Goal: Task Accomplishment & Management: Manage account settings

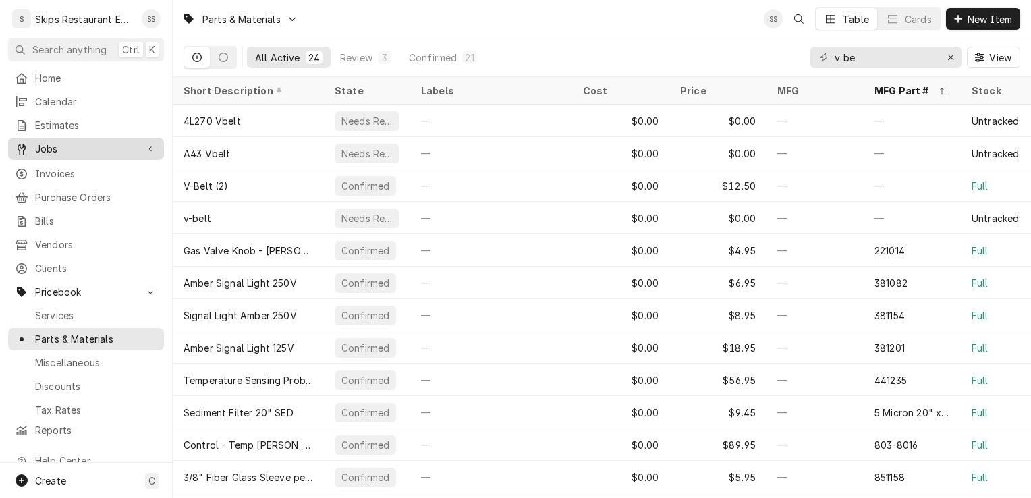
click at [34, 150] on div "Jobs" at bounding box center [76, 149] width 122 height 14
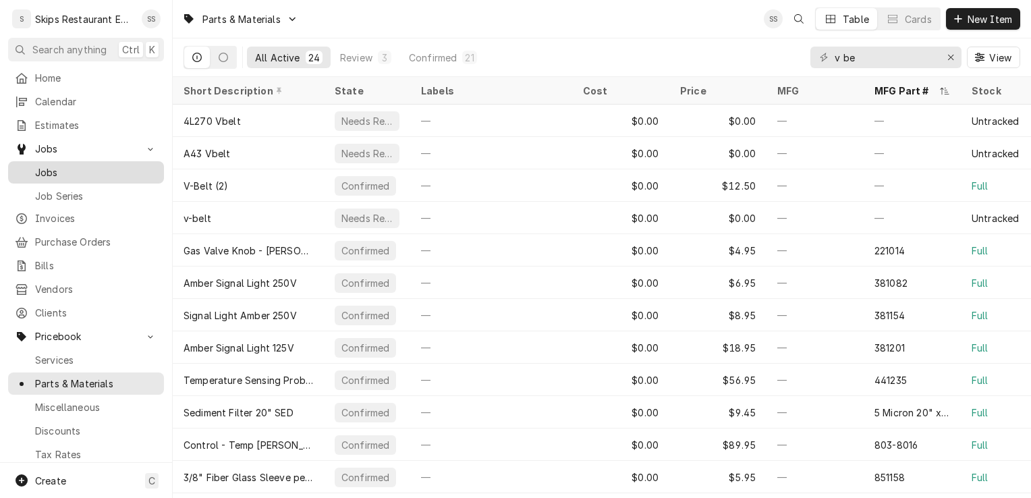
click at [62, 170] on span "Jobs" at bounding box center [96, 172] width 122 height 14
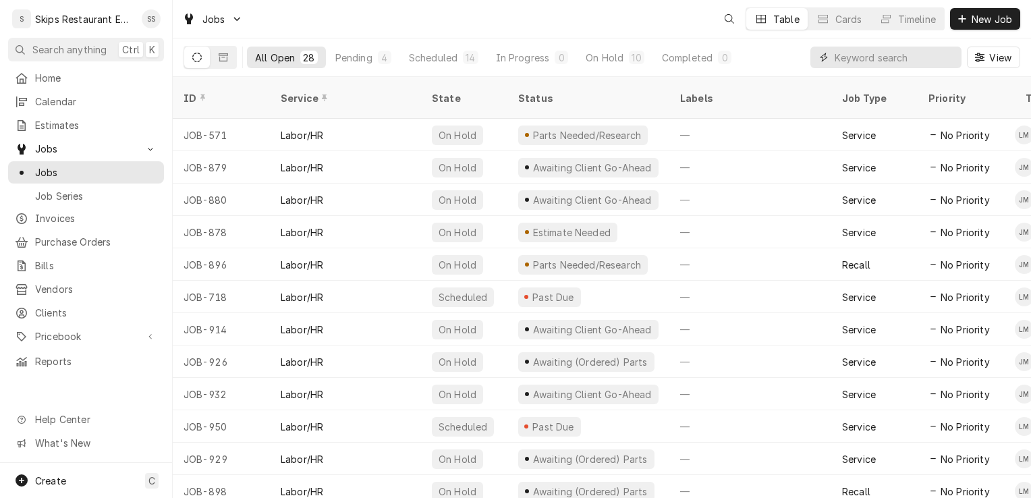
click at [904, 60] on input "Dynamic Content Wrapper" at bounding box center [894, 58] width 120 height 22
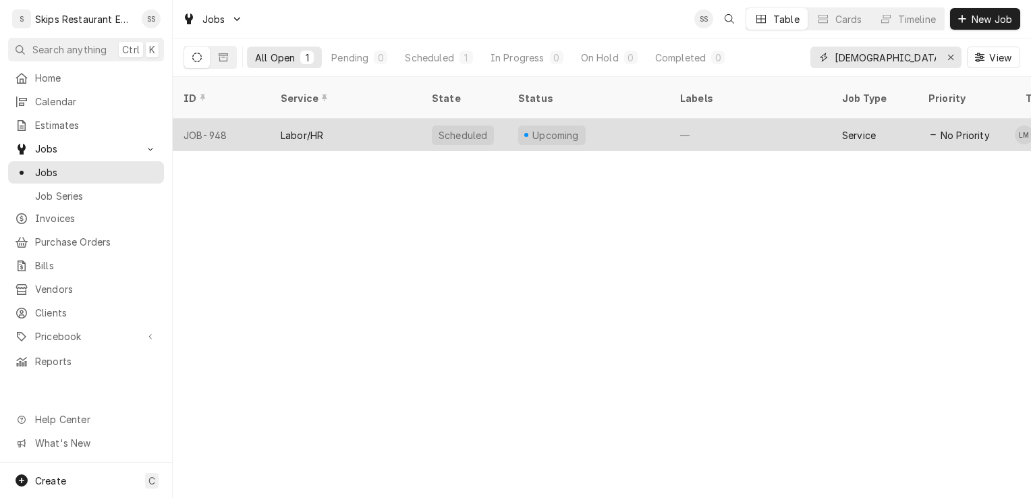
type input "[DEMOGRAPHIC_DATA]"
click at [300, 128] on div "Labor/HR" at bounding box center [302, 135] width 42 height 14
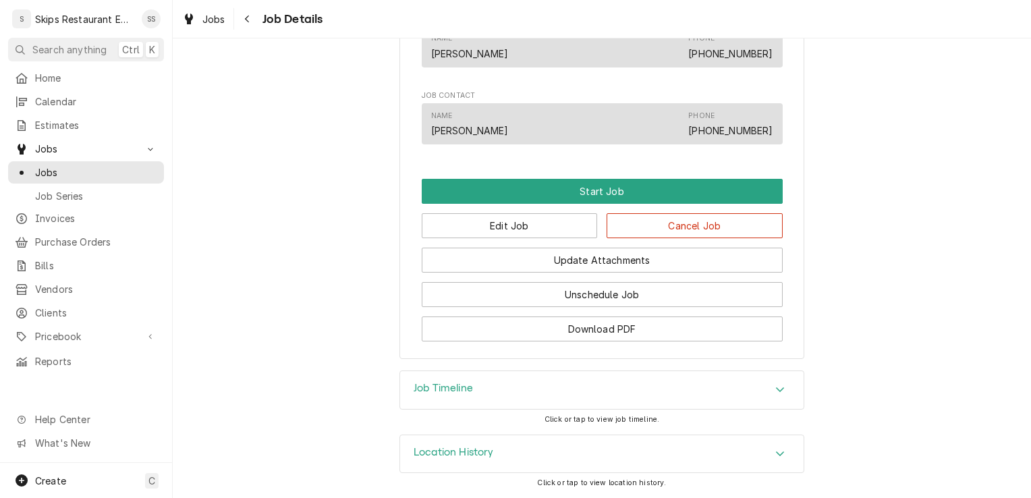
scroll to position [774, 0]
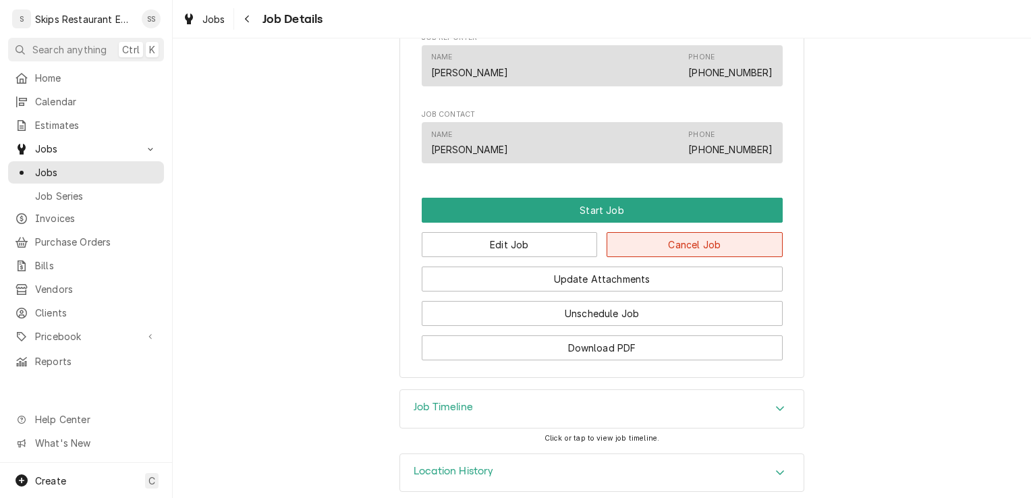
click at [662, 257] on button "Cancel Job" at bounding box center [694, 244] width 176 height 25
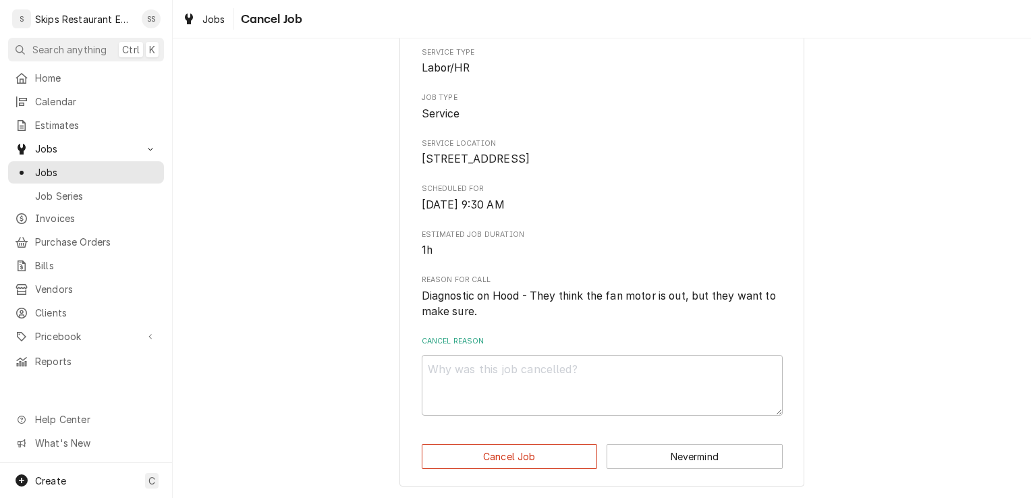
scroll to position [129, 0]
click at [569, 461] on button "Cancel Job" at bounding box center [510, 456] width 176 height 25
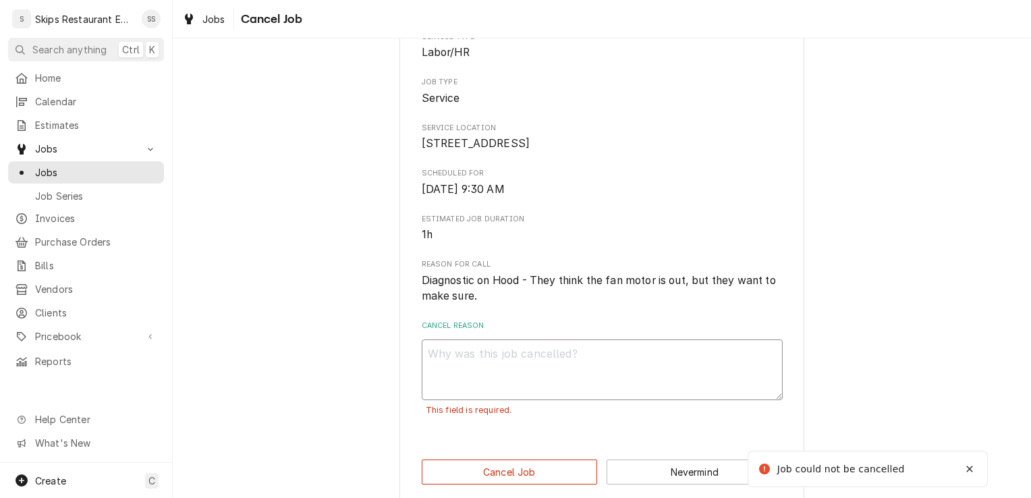
click at [441, 372] on textarea "Cancel Reason" at bounding box center [602, 369] width 361 height 61
type textarea "x"
type textarea "C"
type textarea "x"
type textarea "Cu"
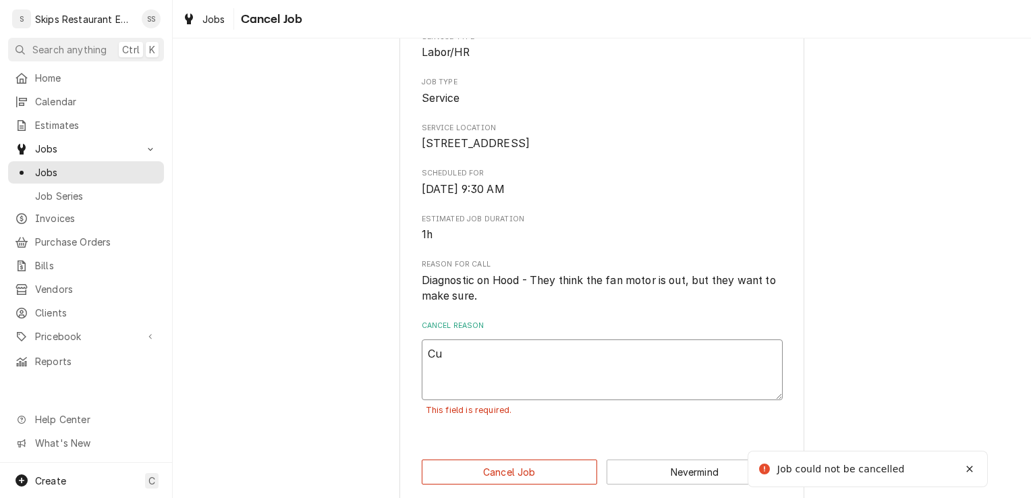
type textarea "x"
type textarea "Cus"
type textarea "x"
type textarea "Cust"
type textarea "x"
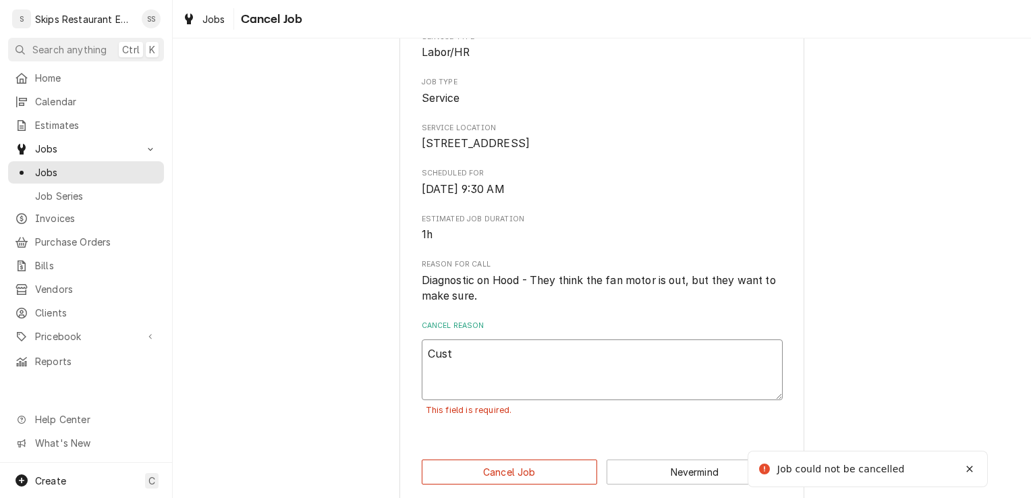
type textarea "Custo"
type textarea "x"
type textarea "Custom"
type textarea "x"
type textarea "Custome"
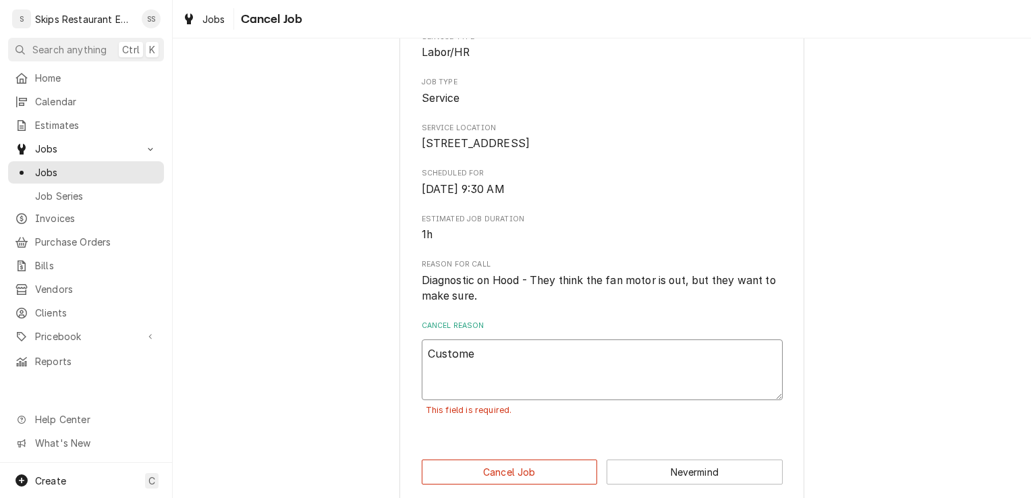
type textarea "x"
type textarea "Customer"
type textarea "x"
type textarea "Customer"
type textarea "x"
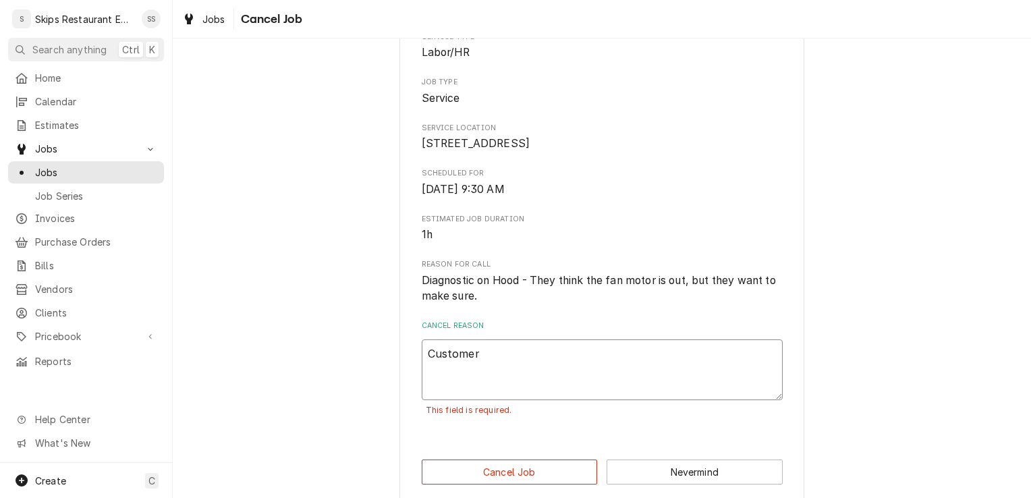
type textarea "Customer c"
type textarea "x"
type textarea "Customer ca"
type textarea "x"
type textarea "Customer cal"
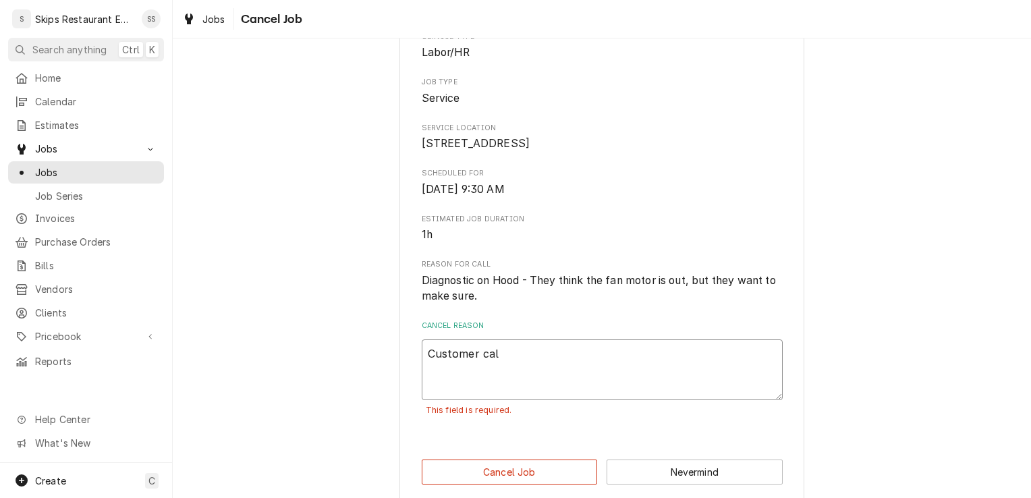
type textarea "x"
type textarea "Customer call"
type textarea "x"
type textarea "Customer calle"
type textarea "x"
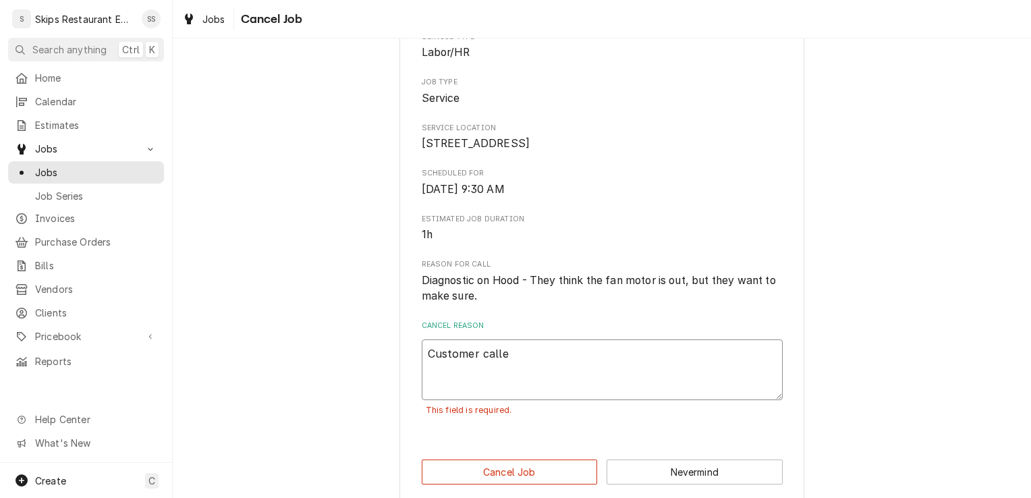
type textarea "Customer called"
type textarea "x"
type textarea "Customer called"
type textarea "x"
type textarea "Customer called a"
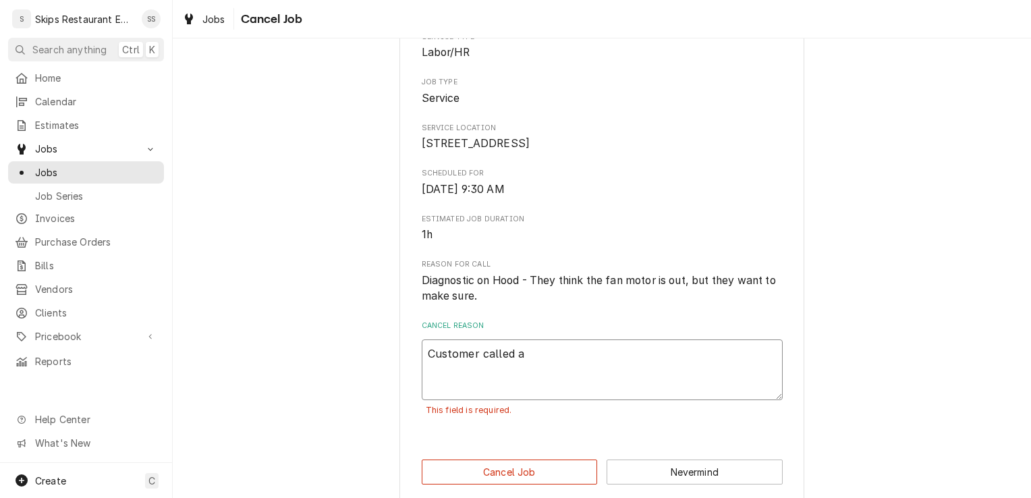
type textarea "x"
type textarea "Customer called an"
type textarea "x"
type textarea "Customer called and"
type textarea "x"
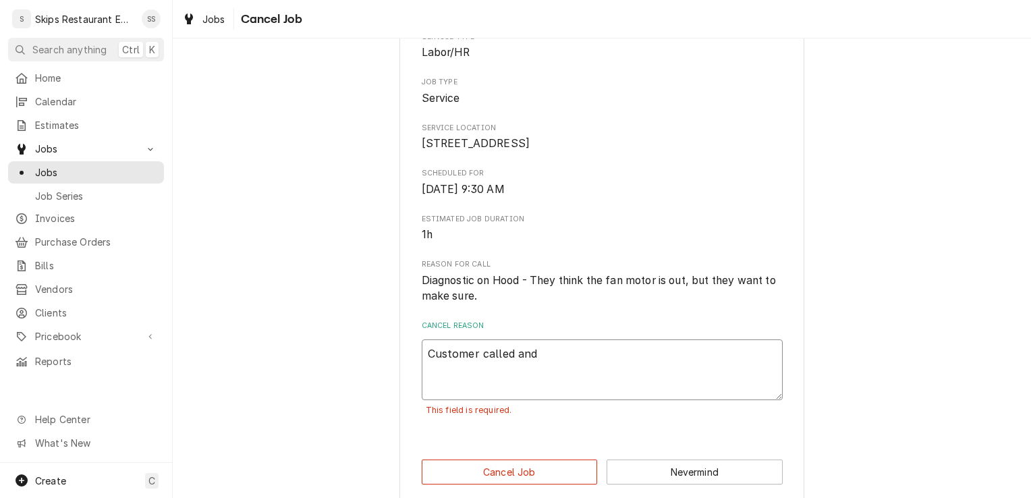
type textarea "Customer called and"
type textarea "x"
type textarea "Customer called and c"
type textarea "x"
type textarea "Customer called and ca"
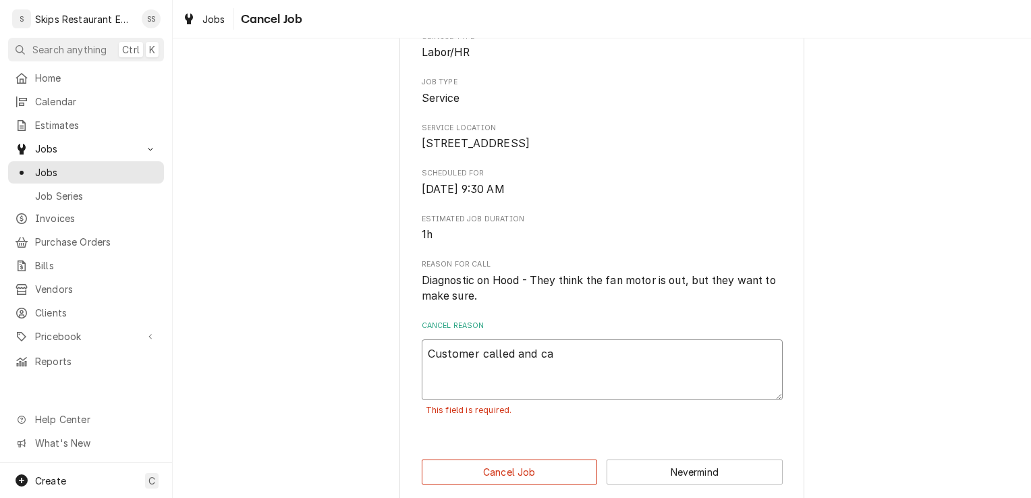
type textarea "x"
type textarea "Customer called and can"
type textarea "x"
type textarea "Customer called and canc"
type textarea "x"
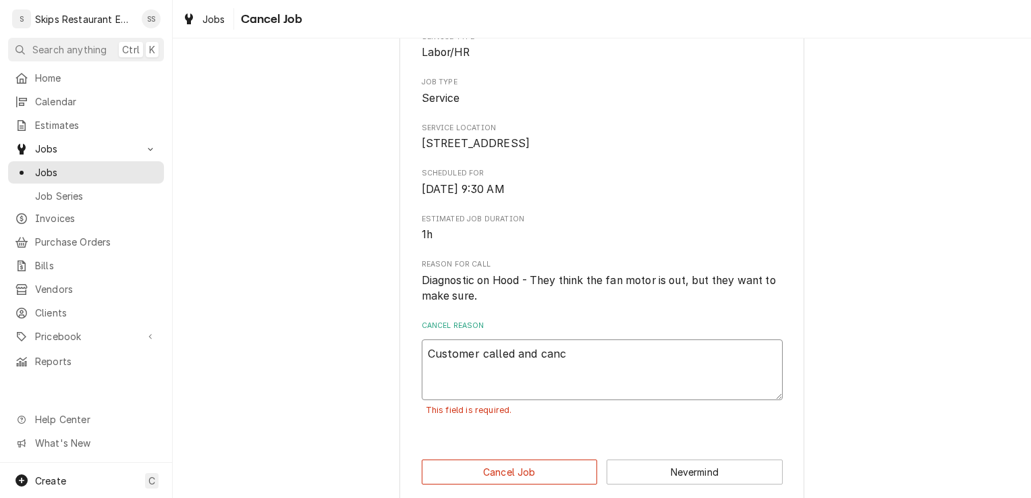
type textarea "Customer called and cance"
type textarea "x"
type textarea "Customer called and cancel"
type textarea "x"
type textarea "Customer called and cancelle"
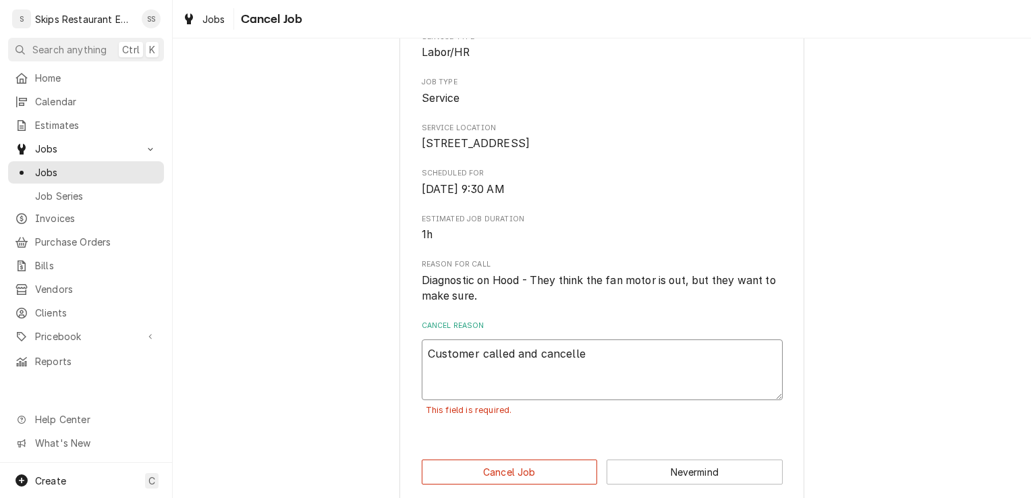
type textarea "x"
type textarea "Customer called and cancelled"
type textarea "x"
type textarea "Customer called and cancelled."
click at [498, 484] on button "Cancel Job" at bounding box center [510, 471] width 176 height 25
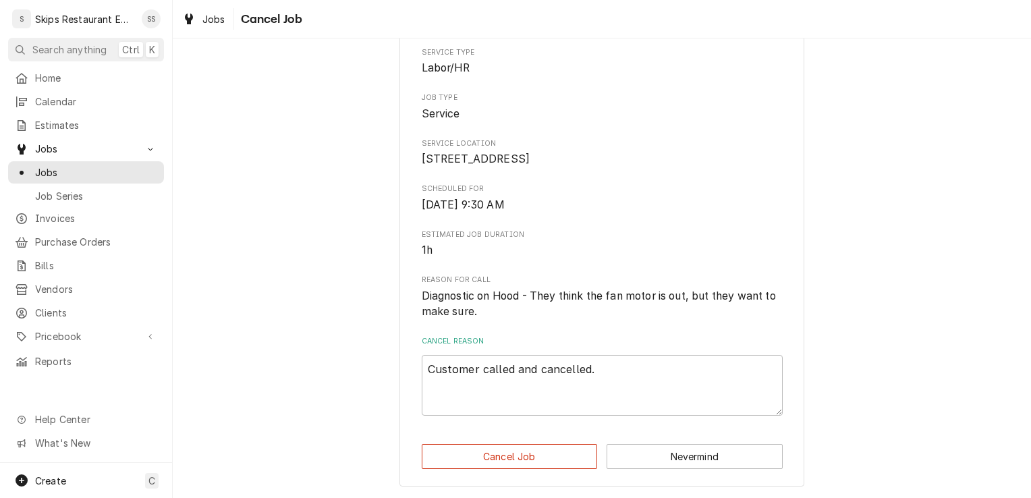
type textarea "x"
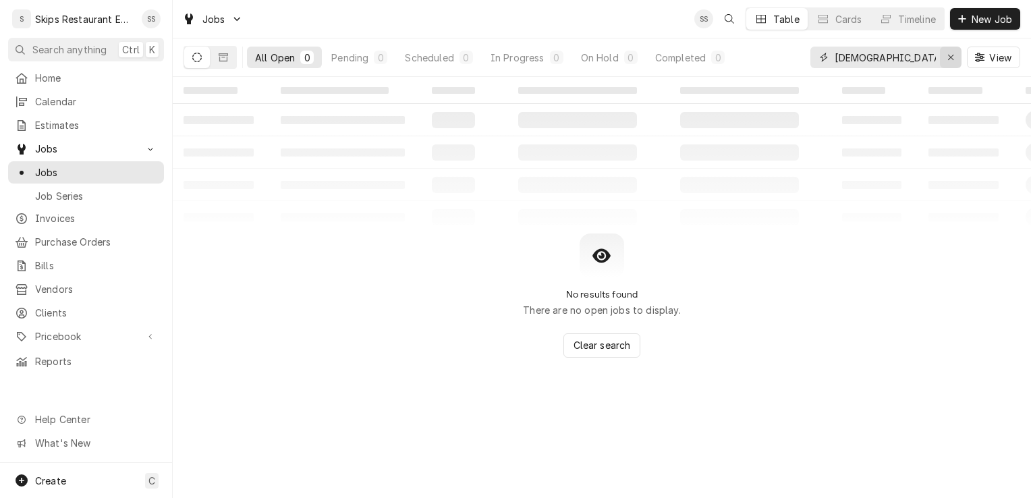
click at [950, 55] on icon "Erase input" at bounding box center [950, 57] width 7 height 9
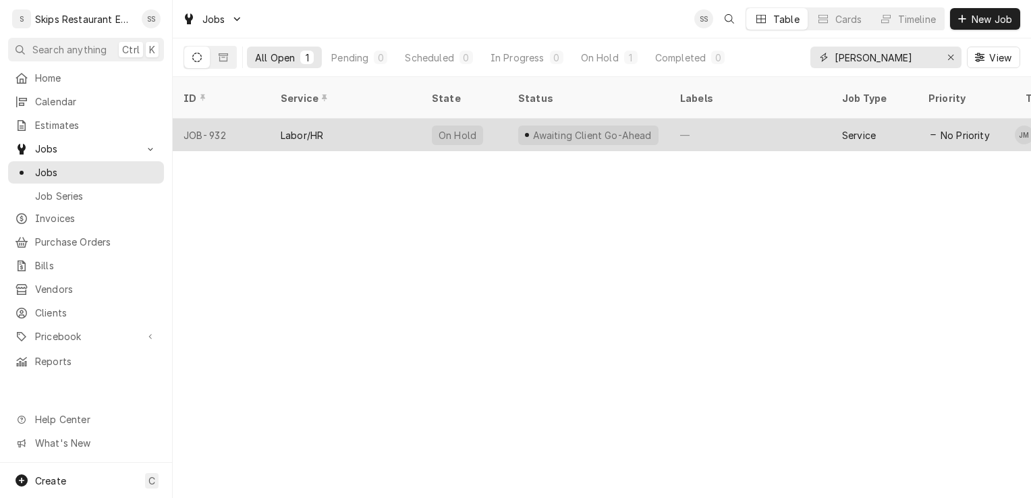
type input "[PERSON_NAME]"
click at [322, 128] on div "Labor/HR" at bounding box center [302, 135] width 42 height 14
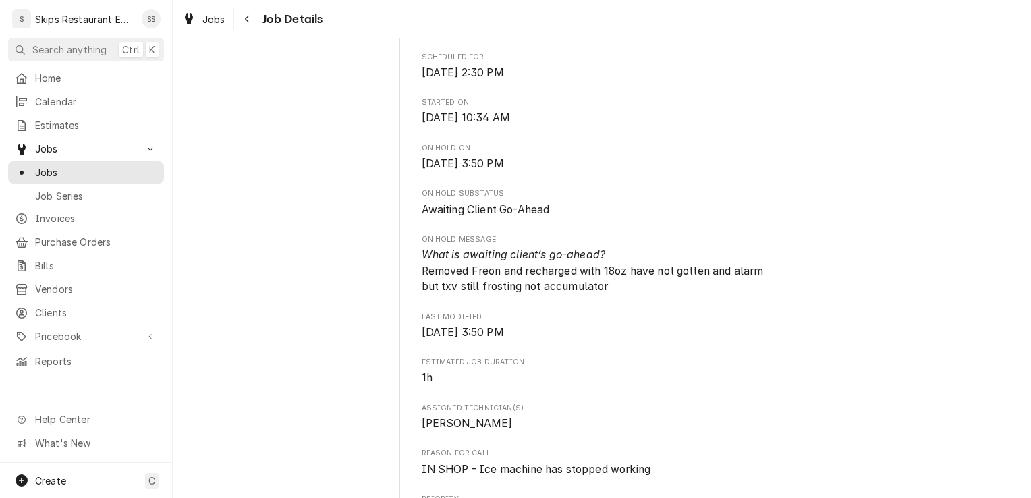
scroll to position [376, 0]
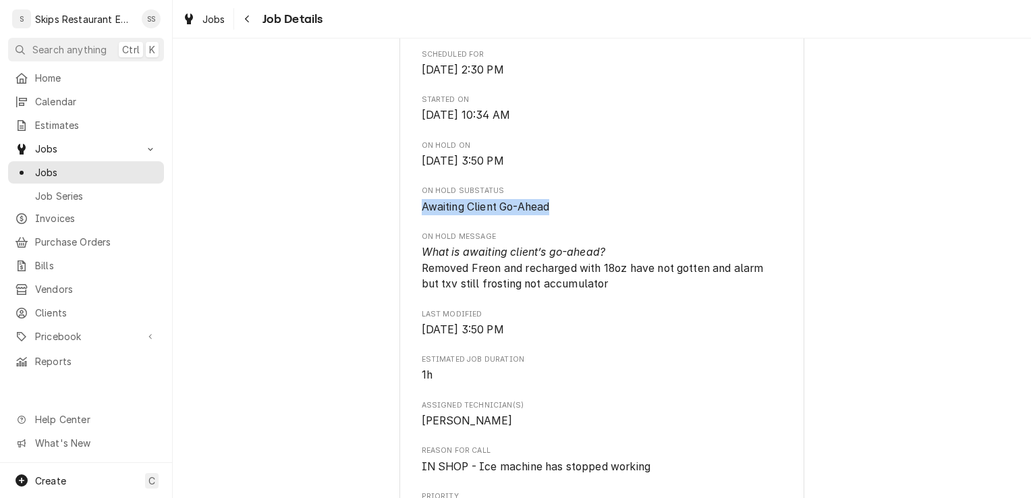
drag, startPoint x: 1019, startPoint y: 204, endPoint x: 1017, endPoint y: 227, distance: 23.7
click at [1017, 227] on div "Awaiting Client Go-Ahead [PERSON_NAME]'s Tex Mex Restaurant Mary's Tex Mex Rest…" at bounding box center [602, 400] width 858 height 1448
click at [660, 214] on span "Awaiting Client Go-Ahead" at bounding box center [602, 207] width 361 height 16
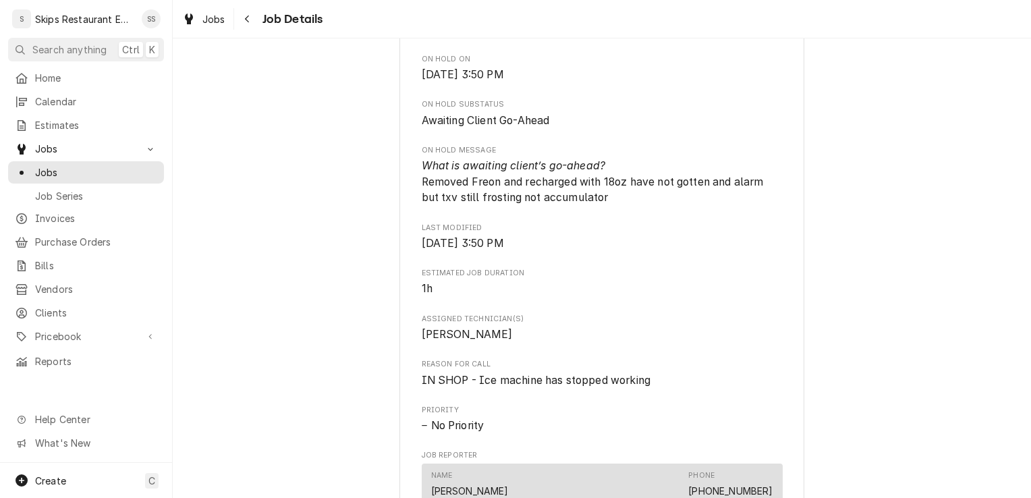
scroll to position [490, 0]
